Goal: Task Accomplishment & Management: Use online tool/utility

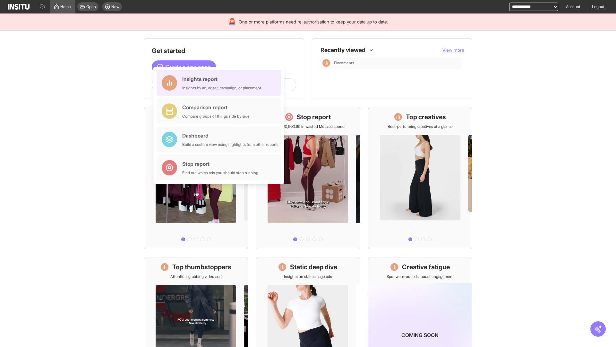
click at [220, 83] on div "Insights report Insights by ad, adset, campaign, or placement" at bounding box center [221, 82] width 79 height 15
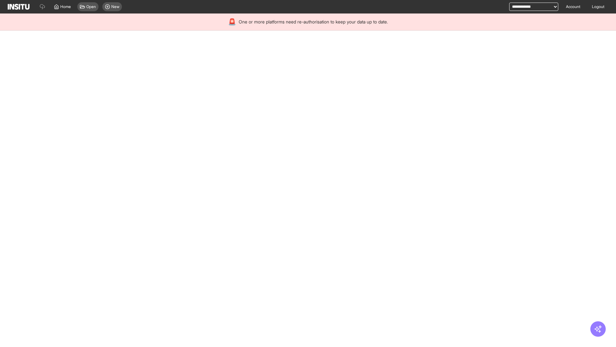
select select "**"
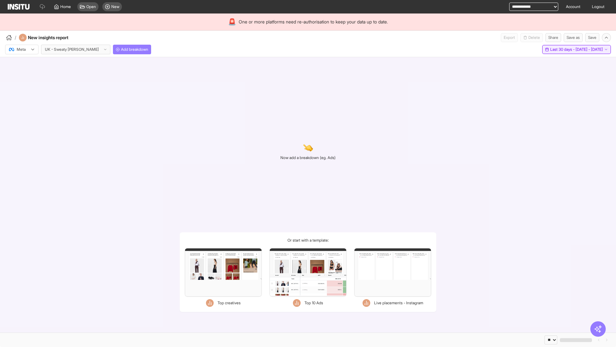
click at [562, 49] on span "Last 30 days - [DATE] - [DATE]" at bounding box center [576, 49] width 53 height 5
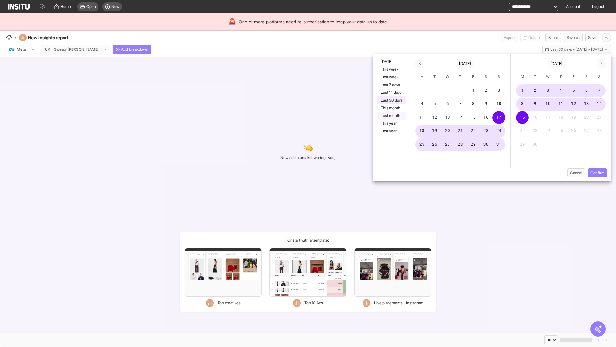
click at [391, 116] on button "Last month" at bounding box center [392, 116] width 30 height 8
